Goal: Check status: Check status

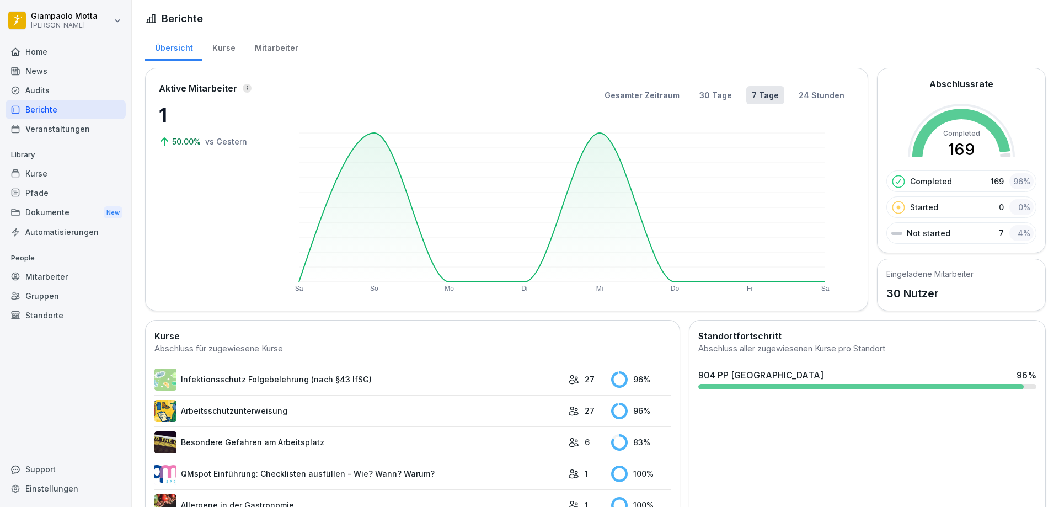
click at [27, 54] on div "Home" at bounding box center [66, 51] width 120 height 19
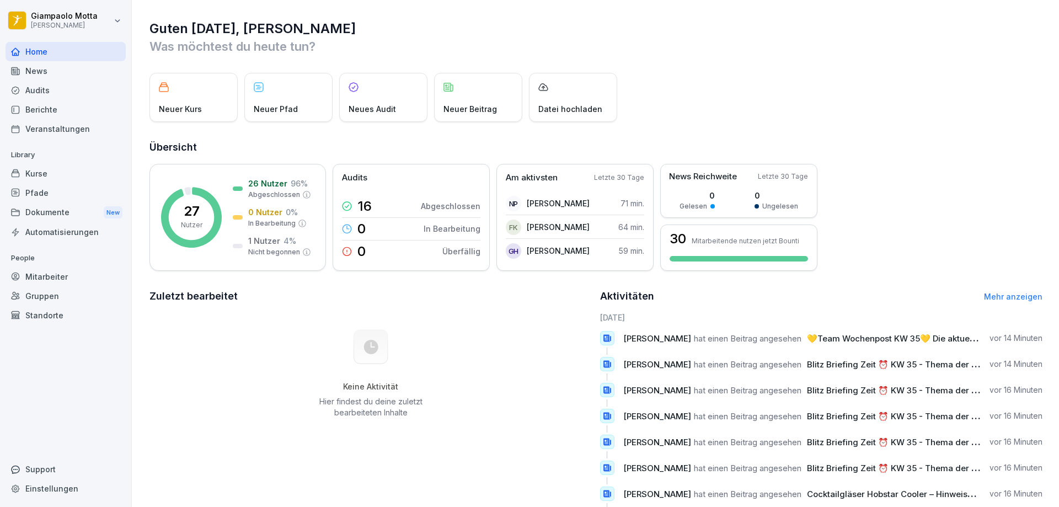
click at [35, 66] on div "News" at bounding box center [66, 70] width 120 height 19
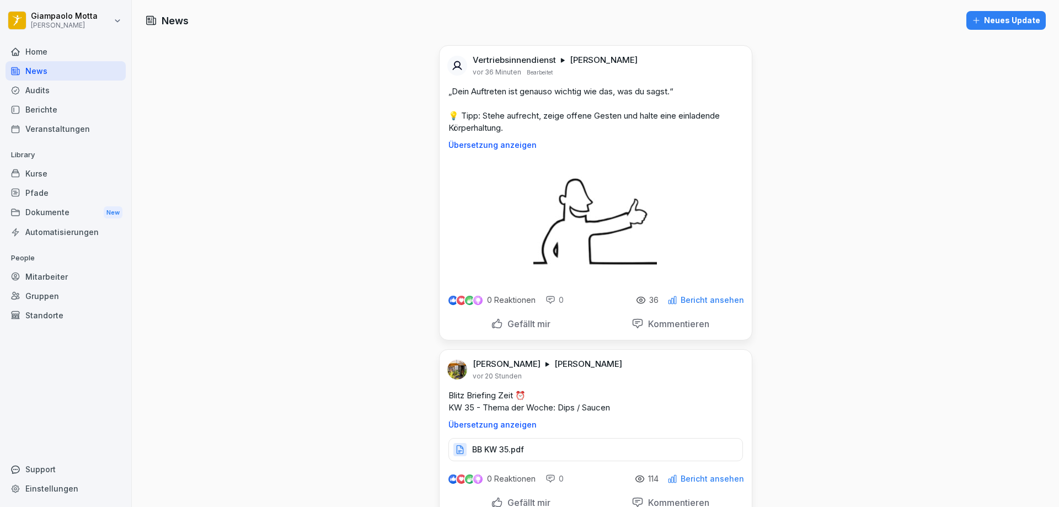
click at [77, 105] on div "Berichte" at bounding box center [66, 109] width 120 height 19
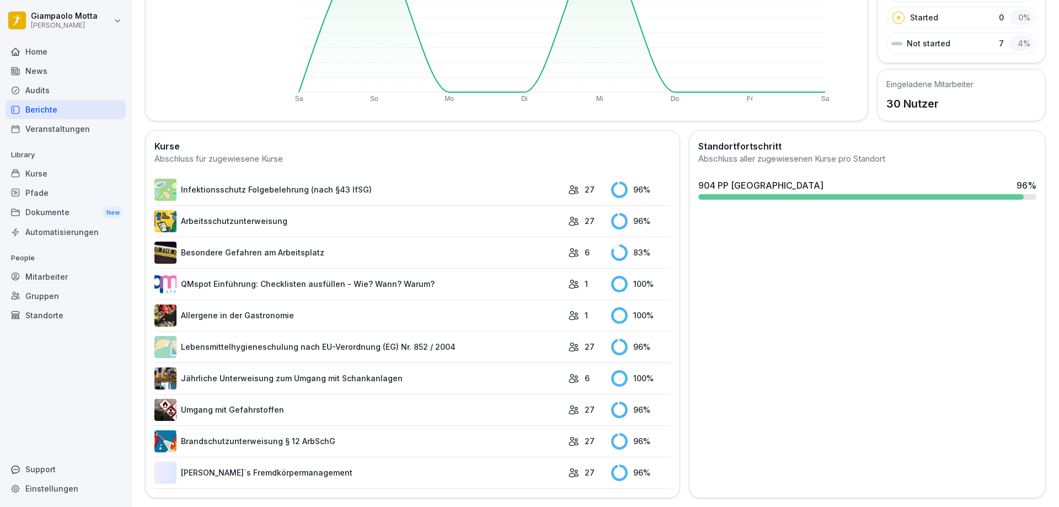
scroll to position [198, 0]
click at [300, 183] on link "Infektionsschutz Folgebelehrung (nach §43 IfSG)" at bounding box center [358, 190] width 408 height 22
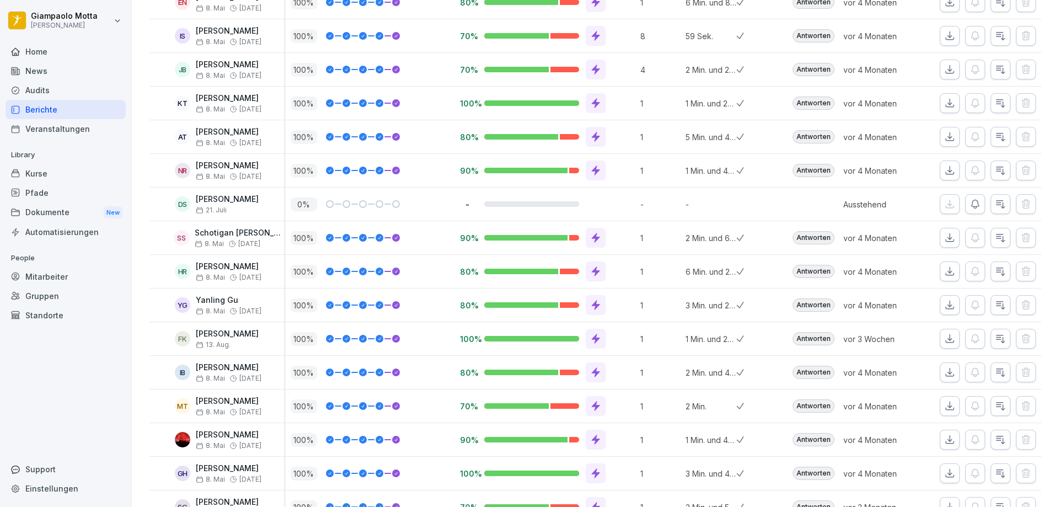
scroll to position [640, 0]
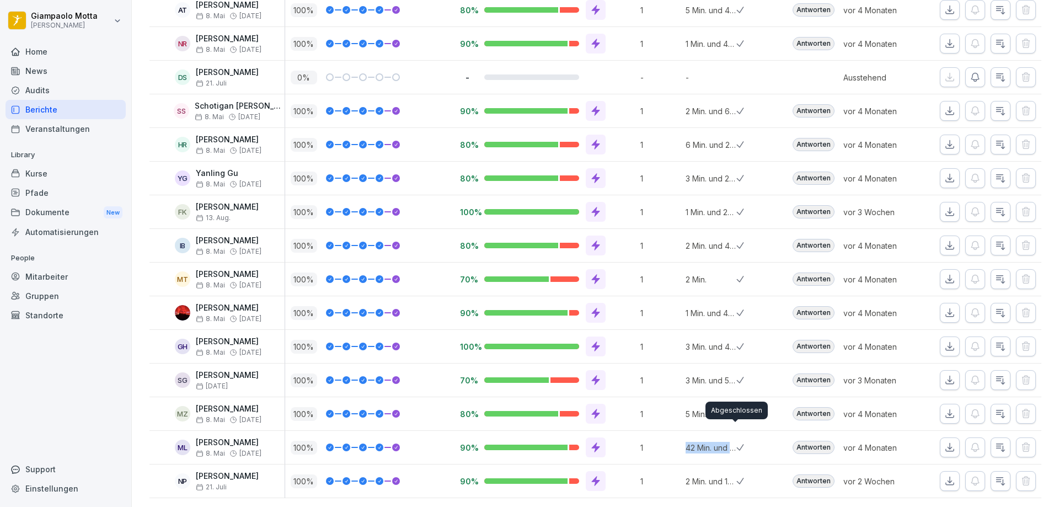
drag, startPoint x: 678, startPoint y: 429, endPoint x: 738, endPoint y: 433, distance: 59.7
click at [738, 433] on tr "ML [PERSON_NAME] 8. Mai [DATE] % 90% 1 42 Min. und 21 Sek. Antworten [DATE]" at bounding box center [596, 448] width 892 height 34
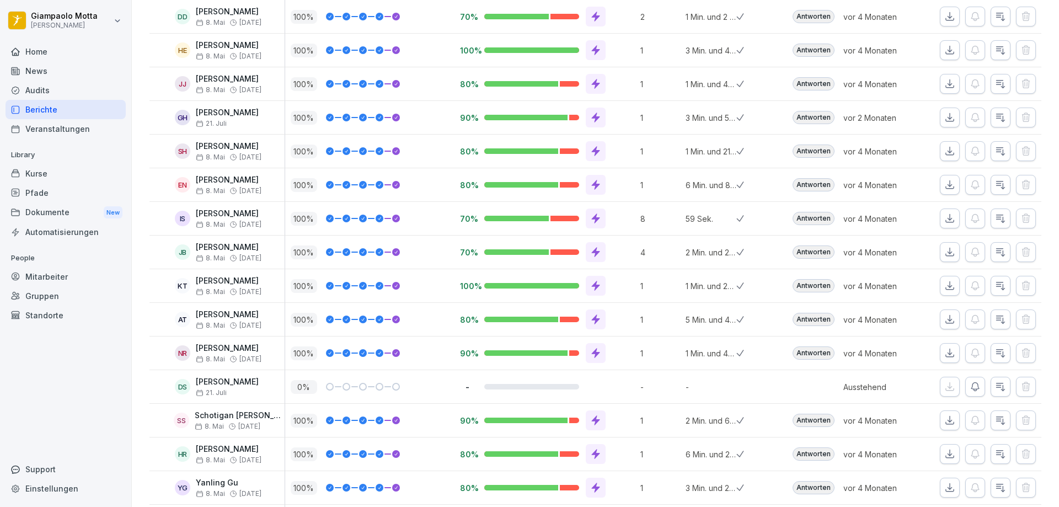
scroll to position [309, 0]
